Goal: Task Accomplishment & Management: Use online tool/utility

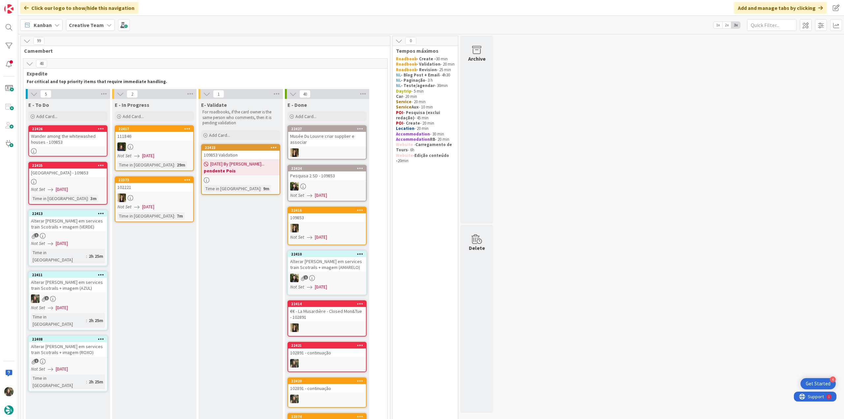
scroll to position [396, 0]
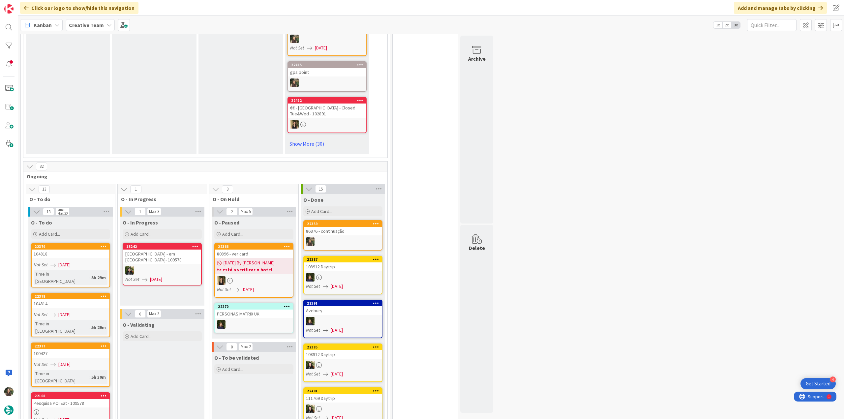
click at [352, 237] on link "22359 86976 - continuação" at bounding box center [342, 235] width 79 height 30
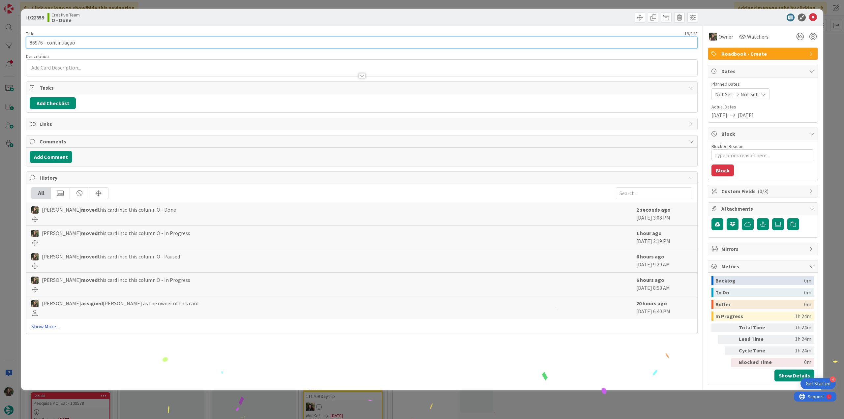
click at [38, 43] on input "86976 - continuação" at bounding box center [362, 43] width 672 height 12
click at [13, 218] on div "ID 22359 Creative Team O - Done Title 19 / 128 86976 - continuação Description …" at bounding box center [422, 209] width 844 height 419
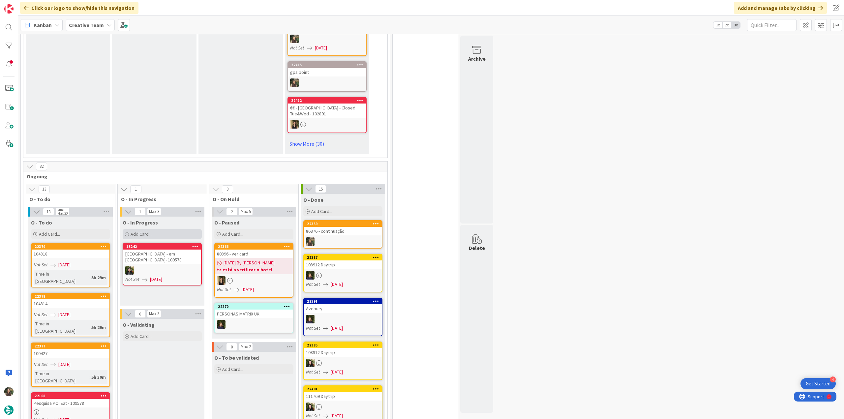
click at [179, 233] on div "Add Card..." at bounding box center [162, 234] width 79 height 10
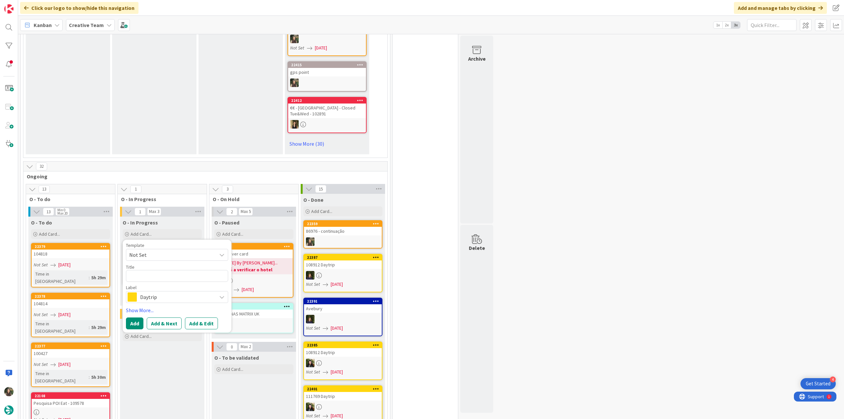
type textarea "x"
type textarea "86976"
type textarea "x"
type textarea "86976"
type textarea "x"
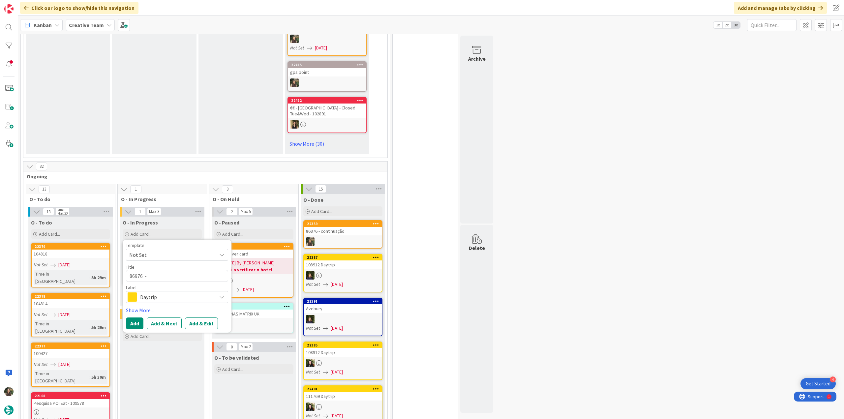
type textarea "86976 -"
type textarea "x"
type textarea "86976 - c"
type textarea "x"
type textarea "86976 - co"
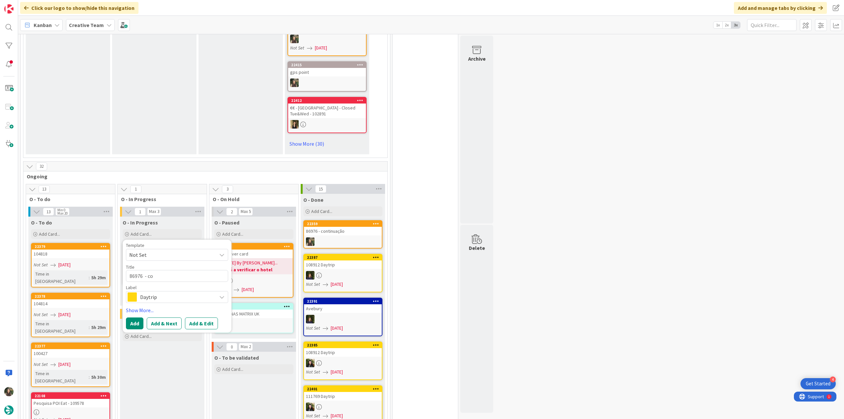
type textarea "x"
type textarea "86976 - con"
type textarea "x"
type textarea "86976 - cont"
type textarea "x"
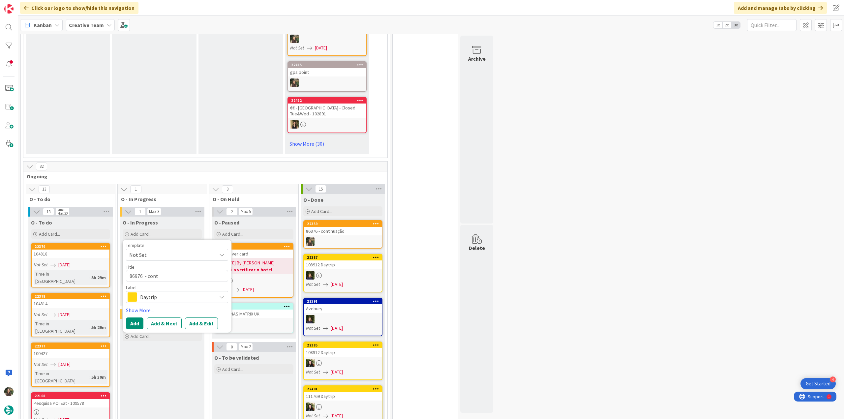
type textarea "86976 - conti"
type textarea "x"
type textarea "86976 - contin"
type textarea "x"
type textarea "86976 - continu"
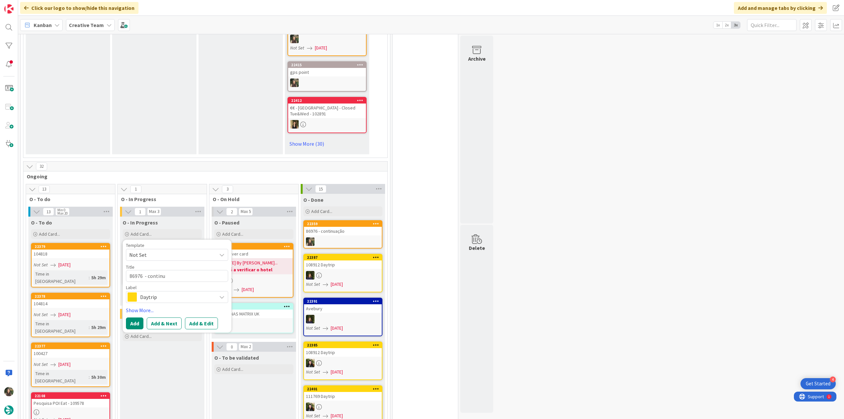
type textarea "x"
type textarea "86976 - continua"
type textarea "x"
type textarea "86976 - continuaç"
type textarea "x"
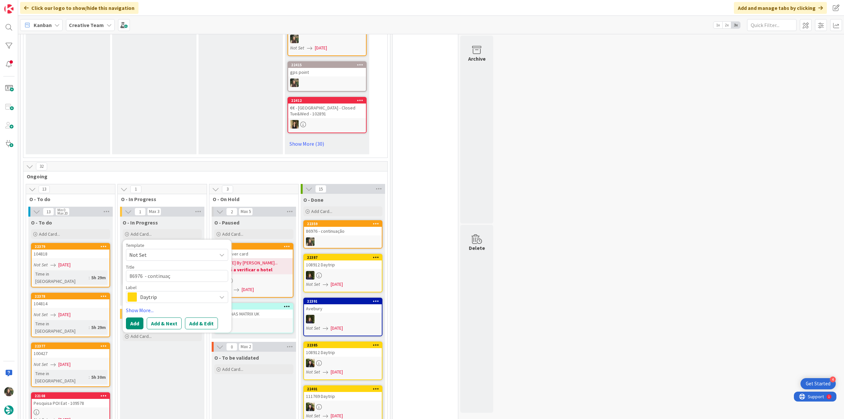
type textarea "86976 - continuaçã"
type textarea "x"
type textarea "86976 - continuação"
click at [155, 300] on span "Daytrip" at bounding box center [176, 296] width 73 height 9
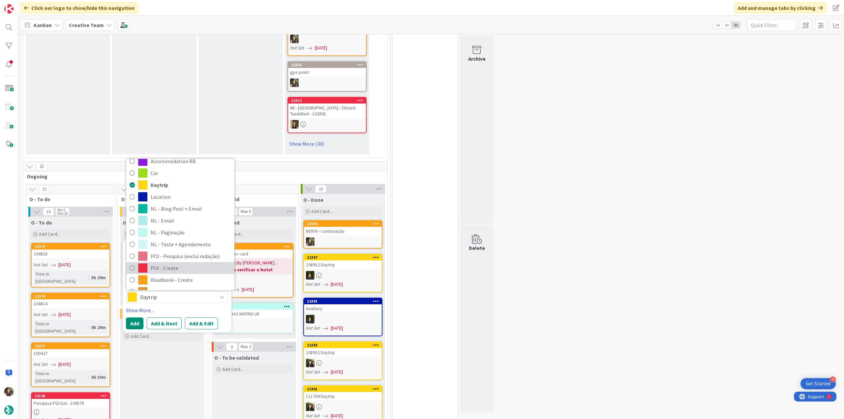
scroll to position [33, 0]
click at [182, 262] on span "Roadbook - Create" at bounding box center [191, 265] width 80 height 10
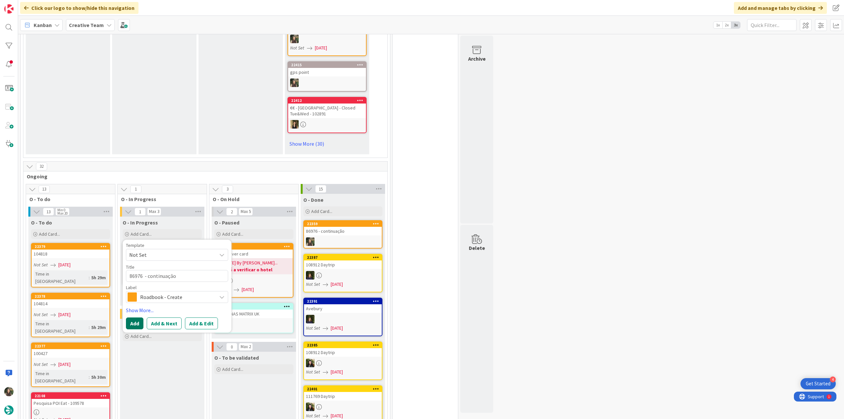
click at [138, 323] on button "Add" at bounding box center [134, 324] width 17 height 12
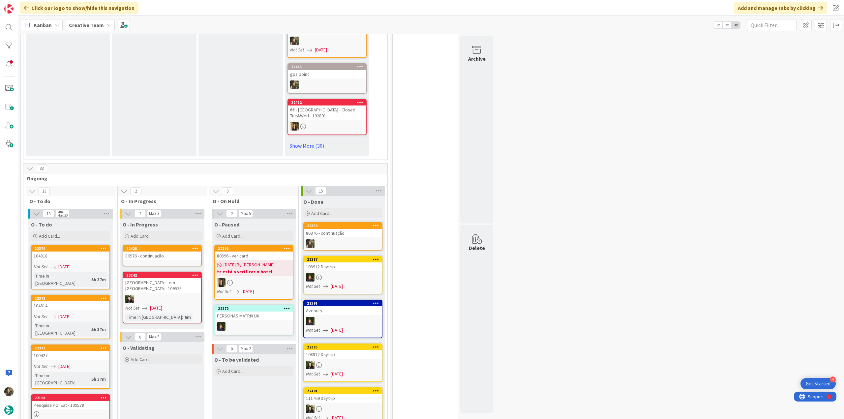
click at [156, 258] on div "86976 - continuação" at bounding box center [162, 256] width 78 height 9
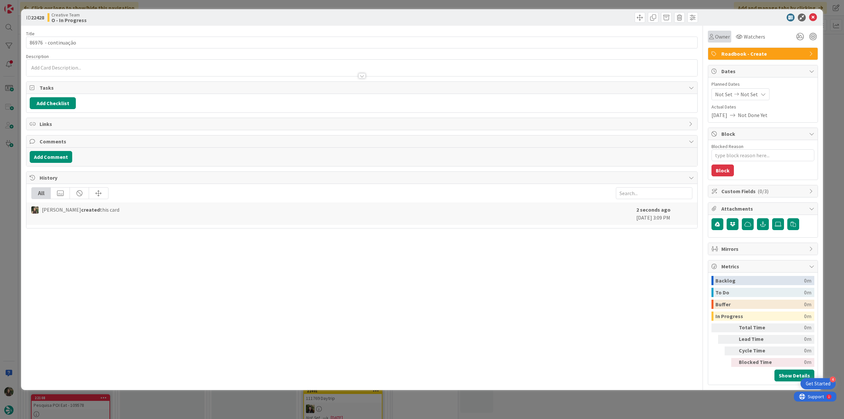
click at [721, 39] on span "Owner" at bounding box center [722, 37] width 15 height 8
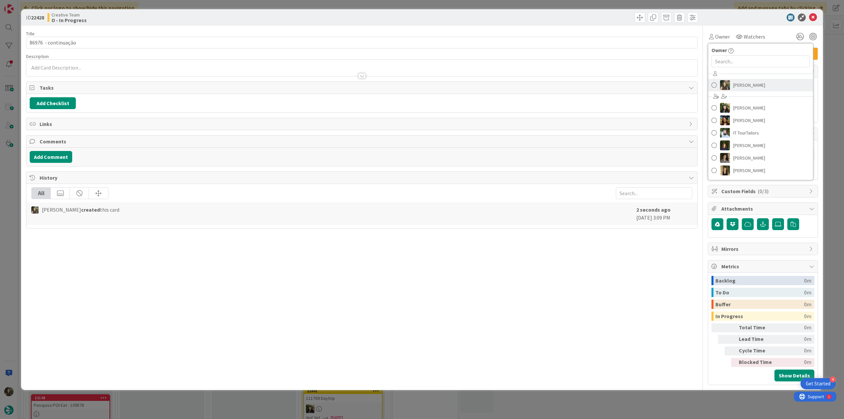
click at [736, 85] on span "[PERSON_NAME]" at bounding box center [749, 85] width 32 height 10
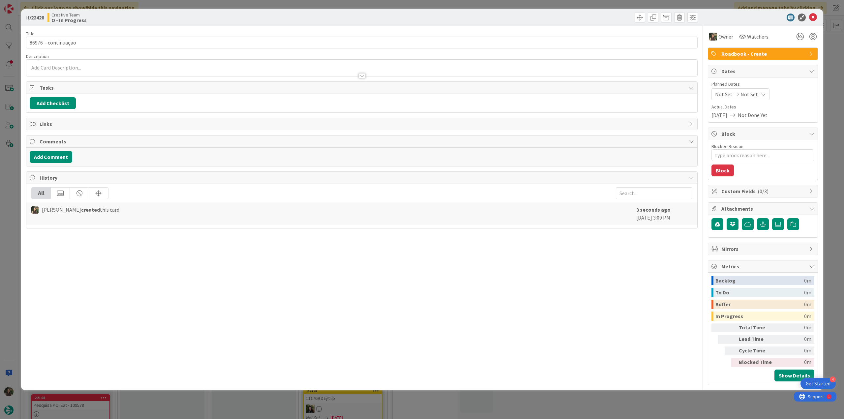
click at [832, 51] on div "ID 22428 Creative Team O - In Progress Title 20 / 128 86976 - continuação Descr…" at bounding box center [422, 209] width 844 height 419
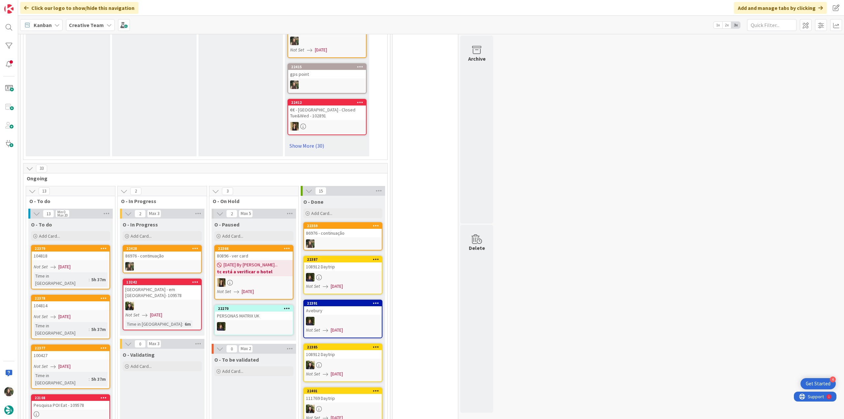
click at [363, 241] on div at bounding box center [343, 243] width 78 height 9
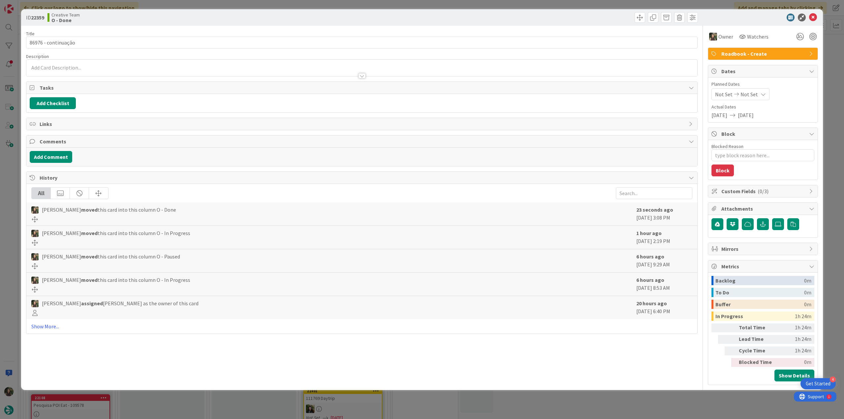
click at [636, 402] on div "ID 22359 Creative Team O - Done Title 19 / 128 86976 - continuação Description …" at bounding box center [422, 209] width 844 height 419
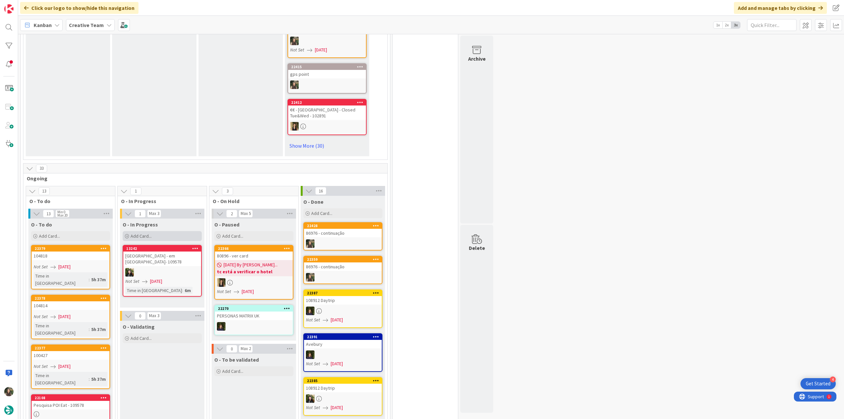
click at [148, 236] on span "Add Card..." at bounding box center [141, 236] width 21 height 6
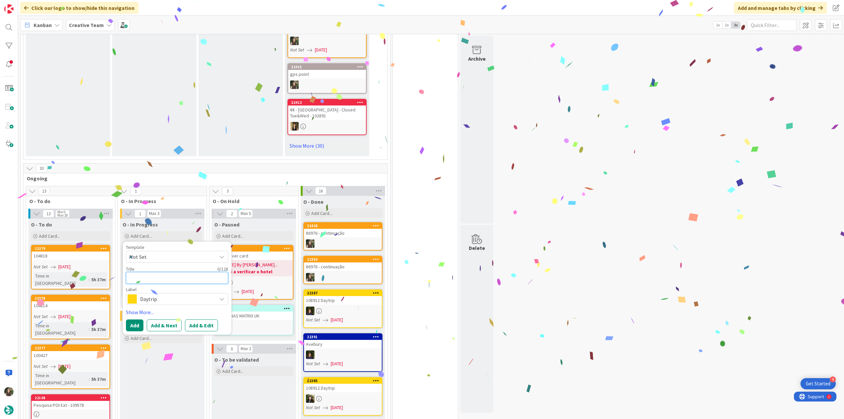
paste textarea "86976"
type textarea "x"
type textarea "86976"
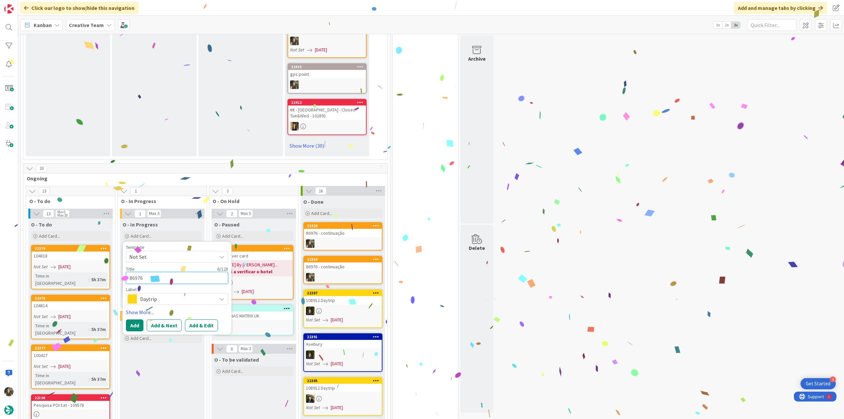
type textarea "x"
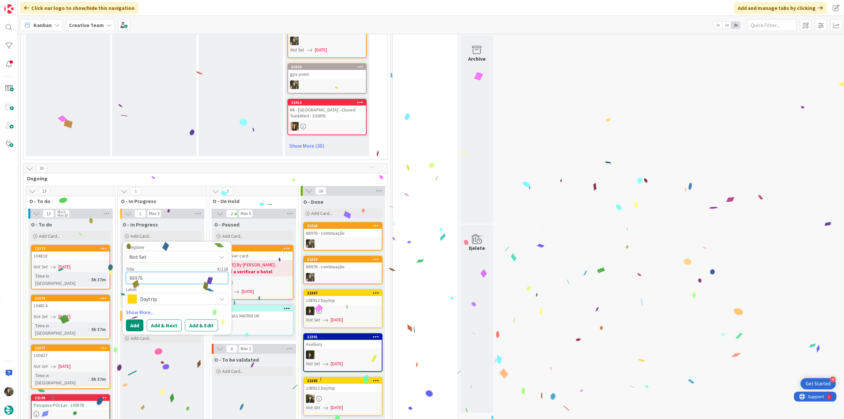
type textarea "86976 -"
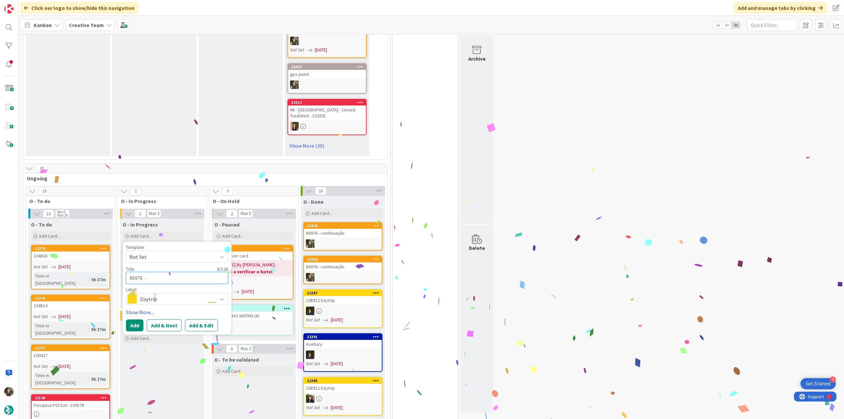
type textarea "x"
type textarea "86976 -"
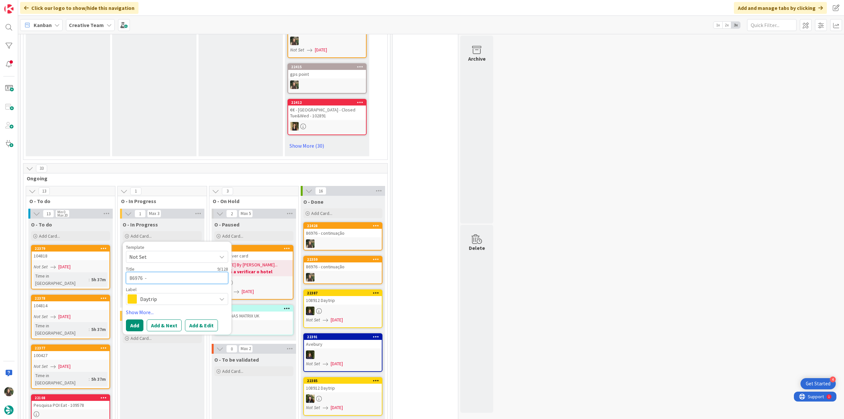
type textarea "x"
type textarea "86976 - c"
type textarea "x"
type textarea "86976 - co"
type textarea "x"
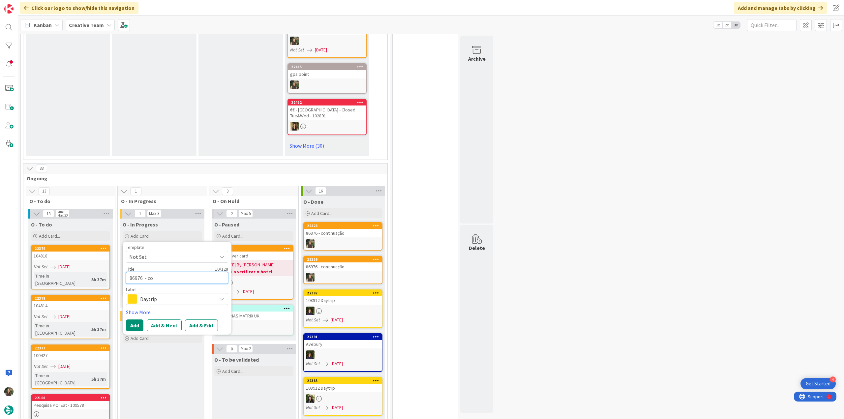
type textarea "86976 - con"
type textarea "x"
type textarea "86976 - cont"
type textarea "x"
type textarea "86976 - conti"
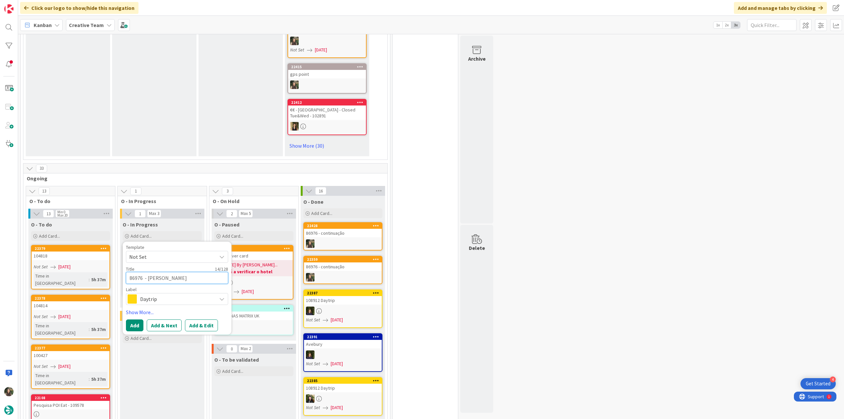
type textarea "x"
type textarea "86976 - contin"
type textarea "x"
type textarea "86976 - continu"
type textarea "x"
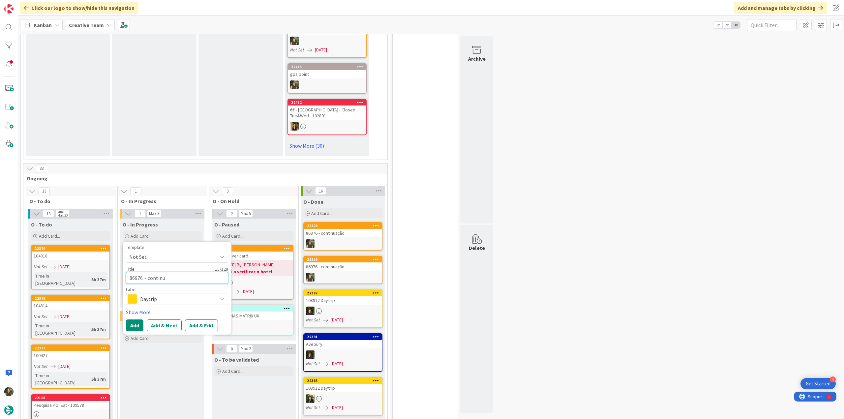
type textarea "86976 - continua"
type textarea "x"
type textarea "86976 - continuaç"
type textarea "x"
type textarea "86976 - continuaçã"
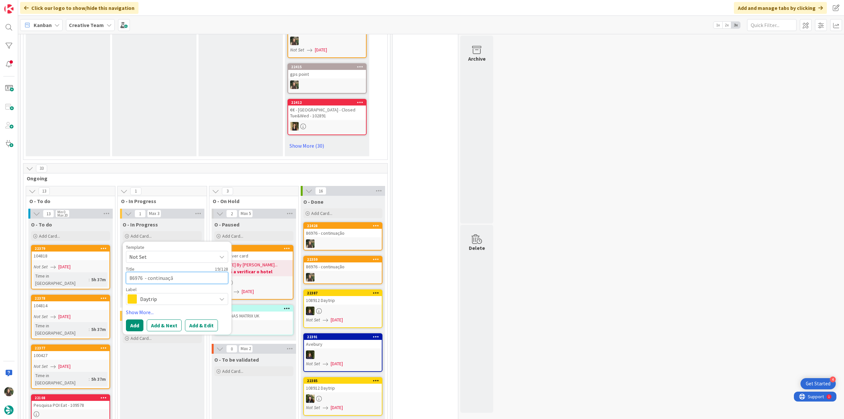
type textarea "x"
type textarea "86976 - continuação"
click at [169, 298] on span "Daytrip" at bounding box center [176, 298] width 73 height 9
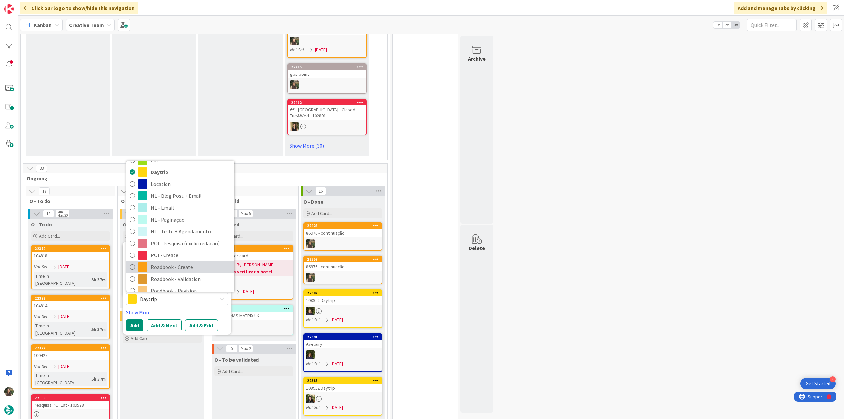
click at [191, 265] on span "Roadbook - Create" at bounding box center [191, 267] width 80 height 10
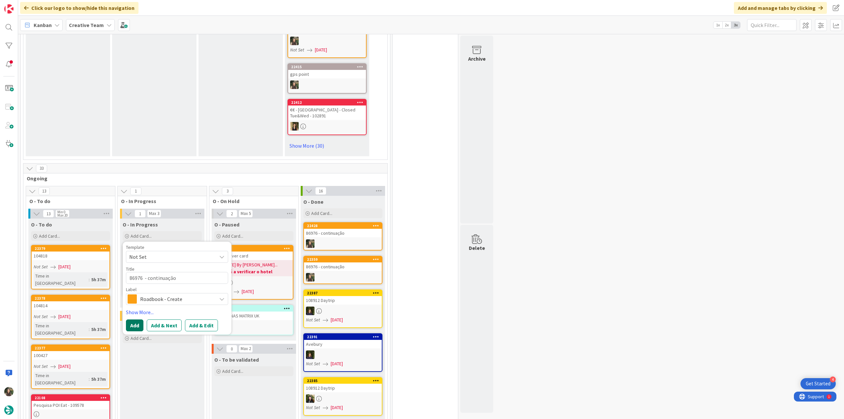
click at [131, 325] on button "Add" at bounding box center [134, 326] width 17 height 12
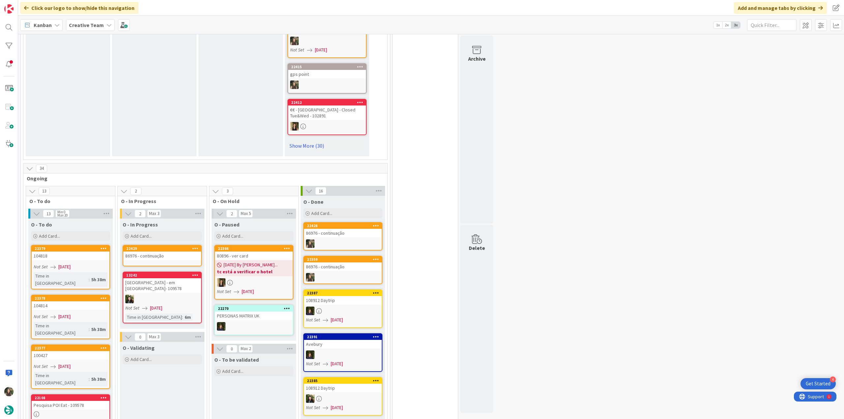
click at [152, 254] on div "86976 - continuação" at bounding box center [162, 256] width 78 height 9
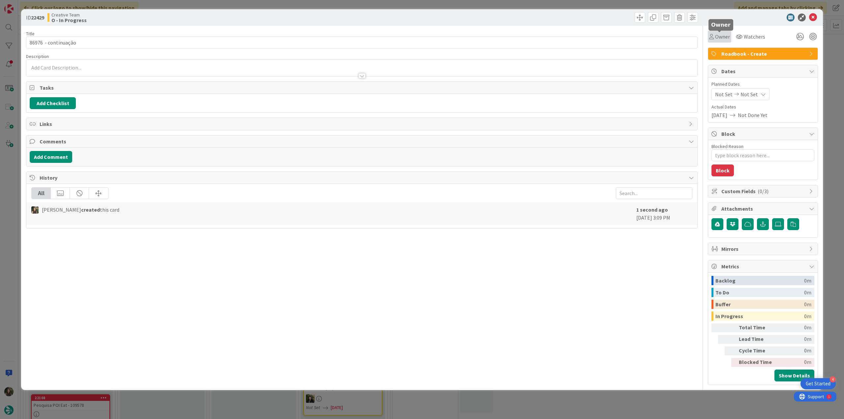
click at [719, 37] on span "Owner" at bounding box center [722, 37] width 15 height 8
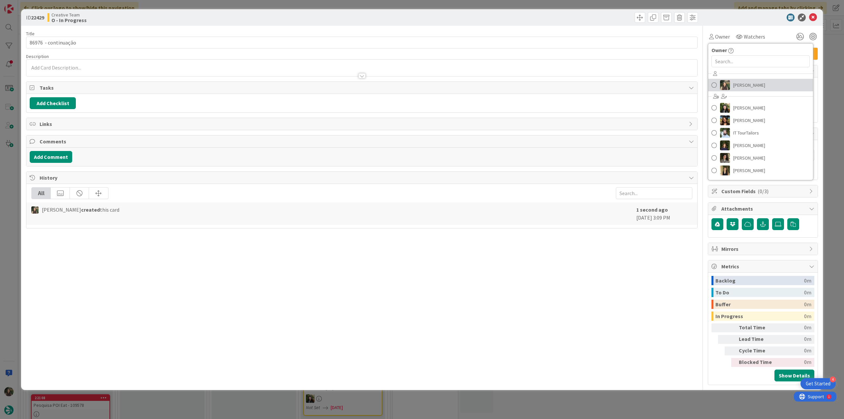
click at [731, 81] on link "[PERSON_NAME]" at bounding box center [760, 85] width 105 height 13
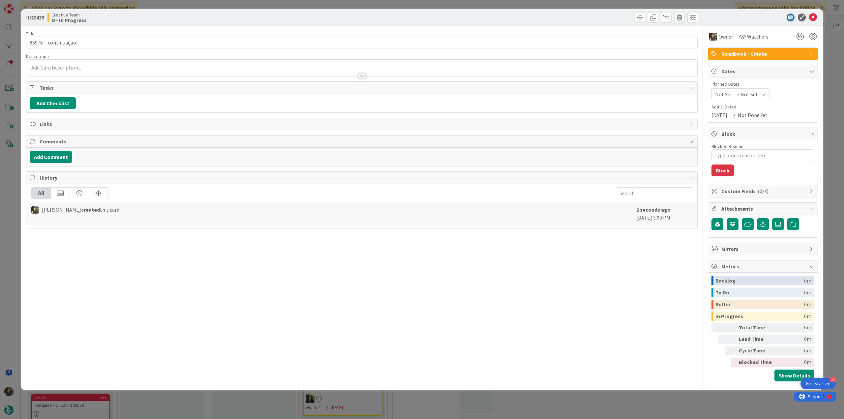
click at [837, 56] on div "ID 22429 Creative Team O - In Progress Title 20 / 128 86976 - continuação Descr…" at bounding box center [422, 209] width 844 height 419
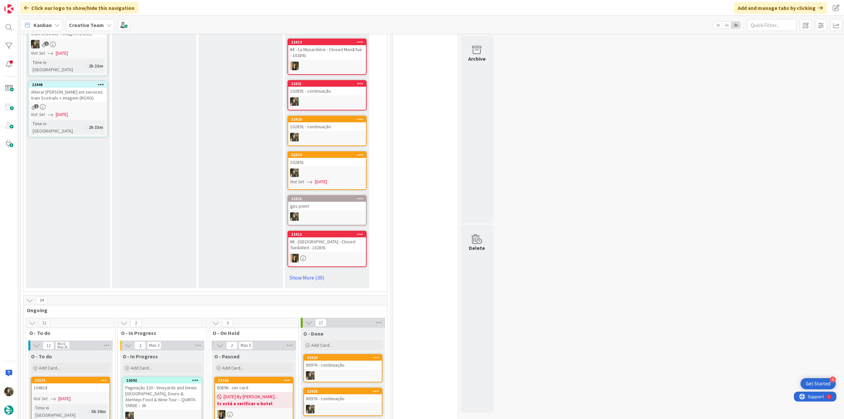
scroll to position [429, 0]
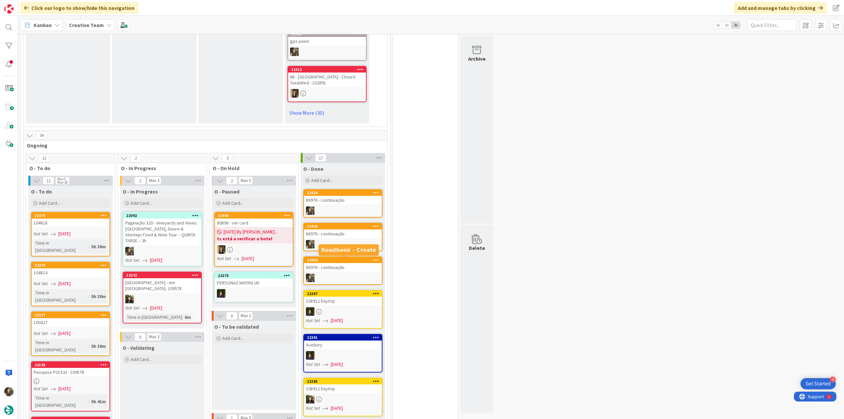
click at [350, 266] on div "86976 - continuação" at bounding box center [343, 267] width 78 height 9
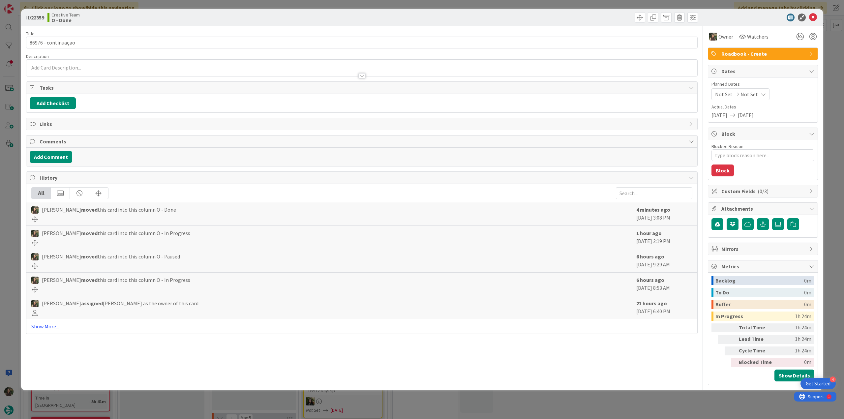
type textarea "x"
click at [664, 402] on div "ID 22359 Creative Team O - Done Title 19 / 128 86976 - continuação Description …" at bounding box center [422, 209] width 844 height 419
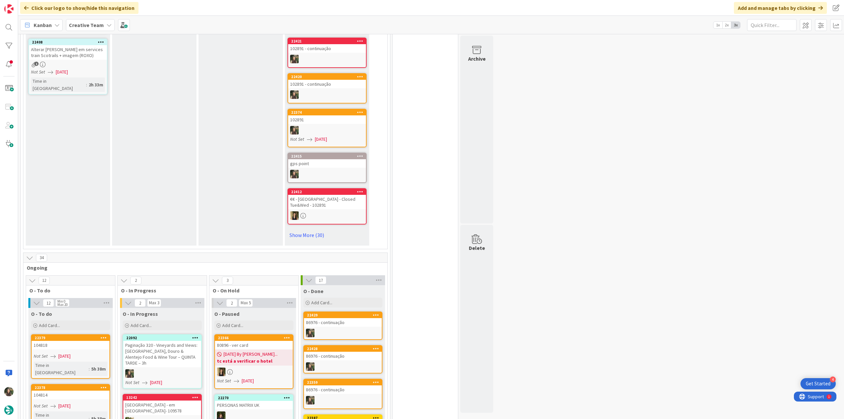
scroll to position [363, 0]
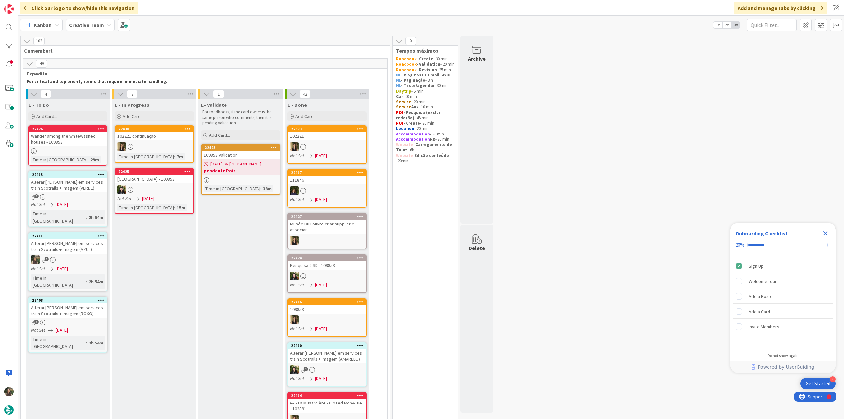
click at [506, 229] on icon "Close Checklist" at bounding box center [825, 233] width 4 height 4
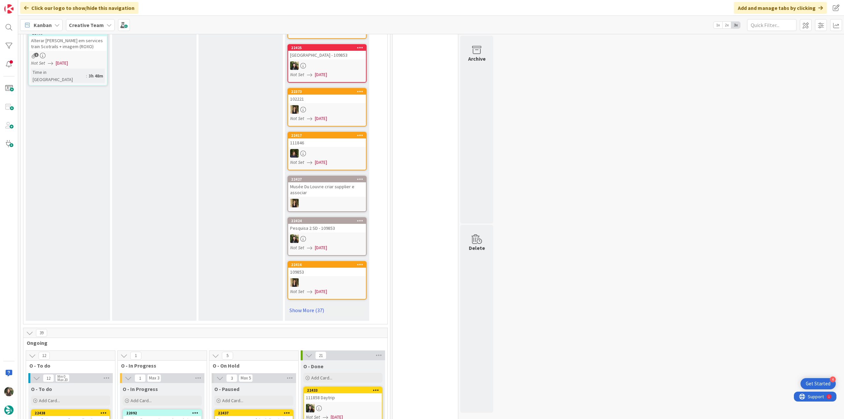
scroll to position [462, 0]
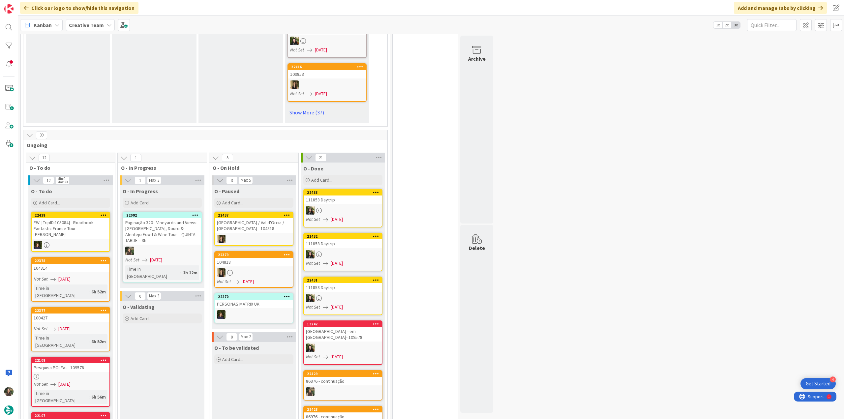
click at [187, 229] on div "Paginação 320 - Vineyards and Views: [GEOGRAPHIC_DATA], Douro & Alentejo Food &…" at bounding box center [162, 231] width 78 height 26
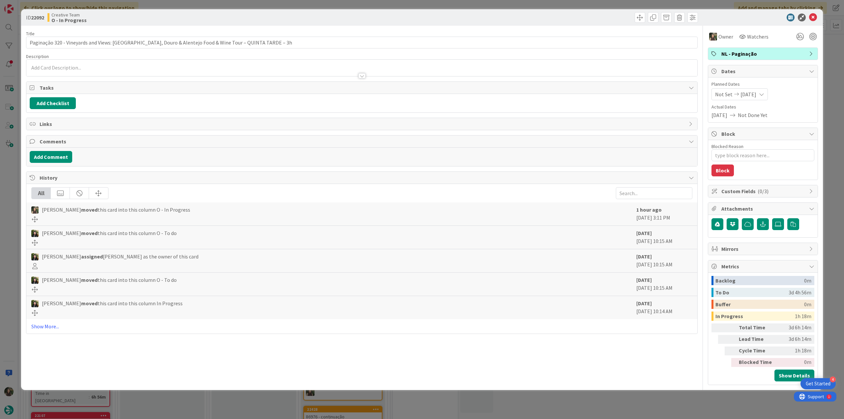
type textarea "x"
click at [506, 229] on div "ID 22092 Creative Team O - In Progress Title 98 / 128 Paginação 320 - Vineyards…" at bounding box center [422, 209] width 844 height 419
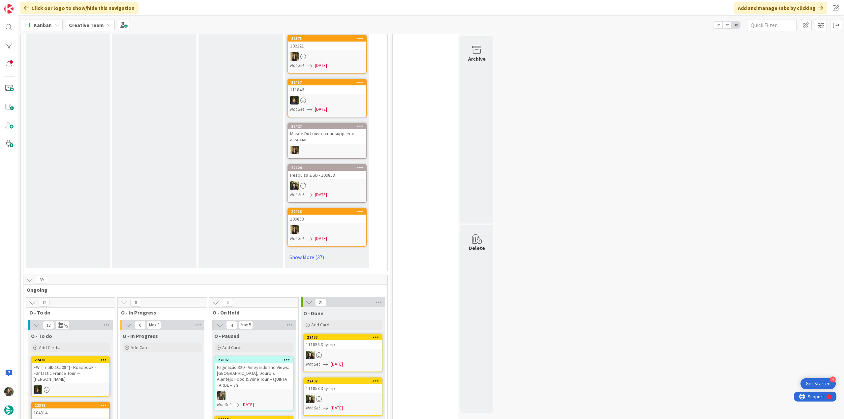
scroll to position [198, 0]
